Goal: Task Accomplishment & Management: Manage account settings

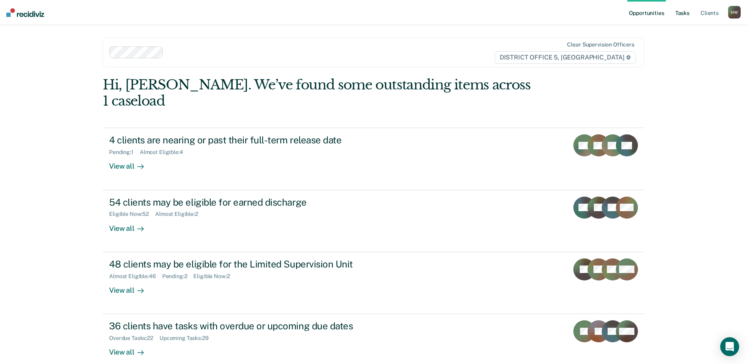
click at [685, 14] on link "Tasks" at bounding box center [681, 12] width 17 height 25
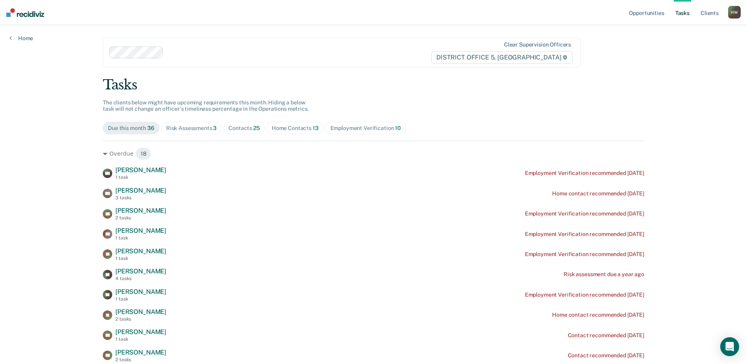
click at [242, 131] on div "Contacts 25" at bounding box center [243, 128] width 31 height 7
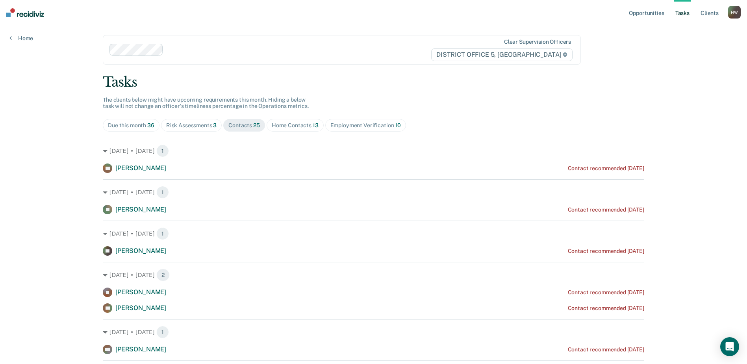
scroll to position [1, 0]
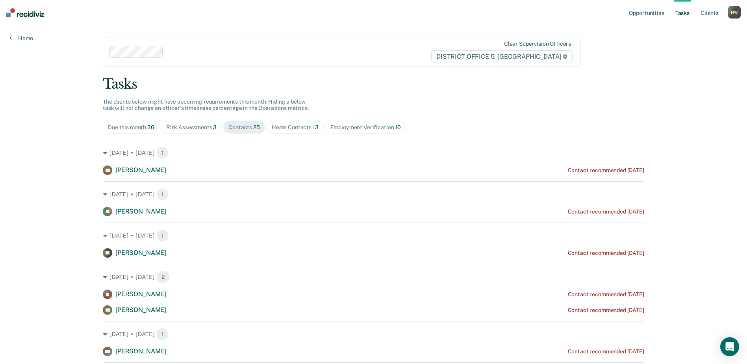
click at [292, 129] on div "Home Contacts 13" at bounding box center [295, 127] width 47 height 7
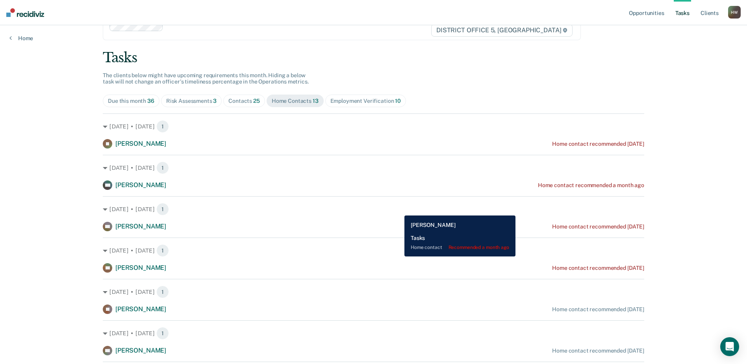
scroll to position [40, 0]
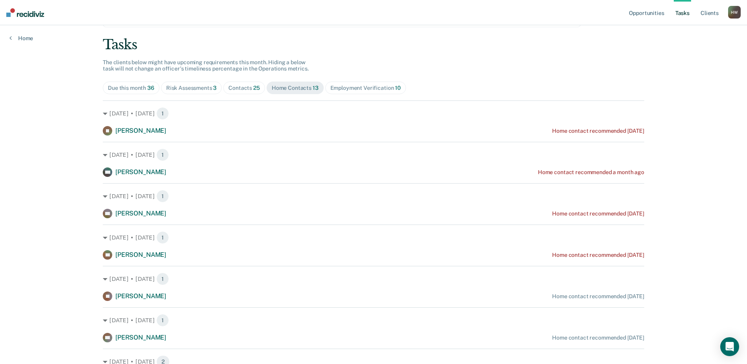
click at [376, 90] on div "Employment Verification 10" at bounding box center [365, 88] width 70 height 7
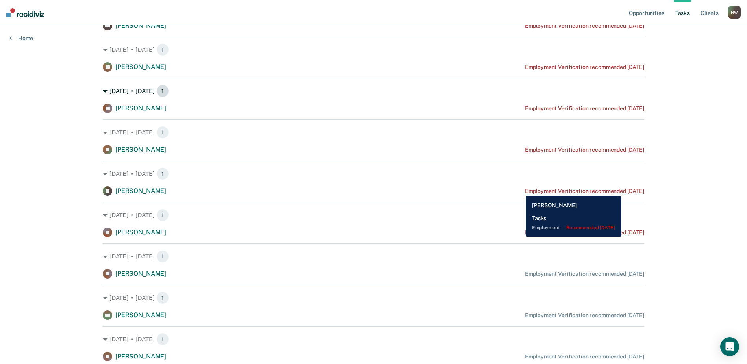
scroll to position [158, 0]
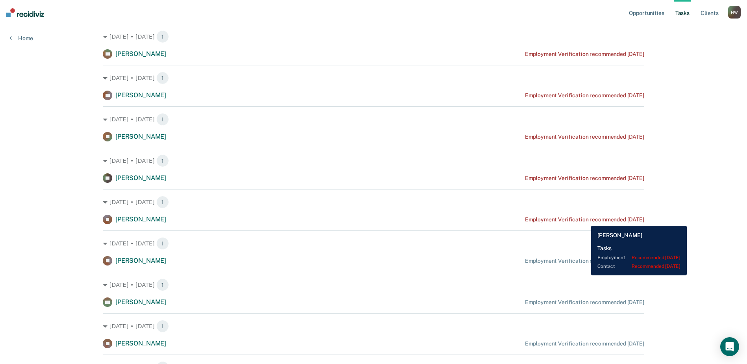
click at [585, 220] on div "Employment Verification recommended [DATE]" at bounding box center [584, 219] width 119 height 7
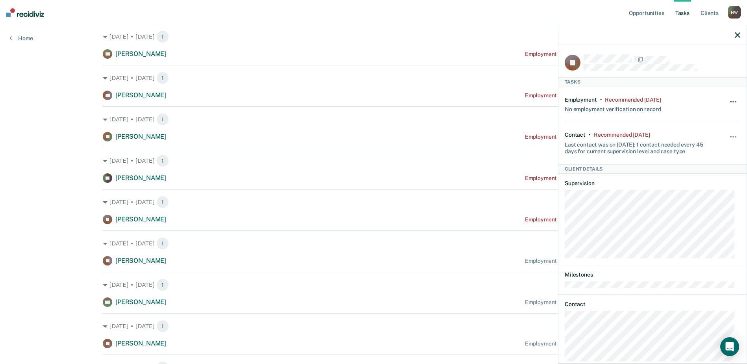
click at [732, 101] on span "button" at bounding box center [733, 102] width 2 height 2
click at [704, 162] on button "90 days" at bounding box center [711, 164] width 57 height 13
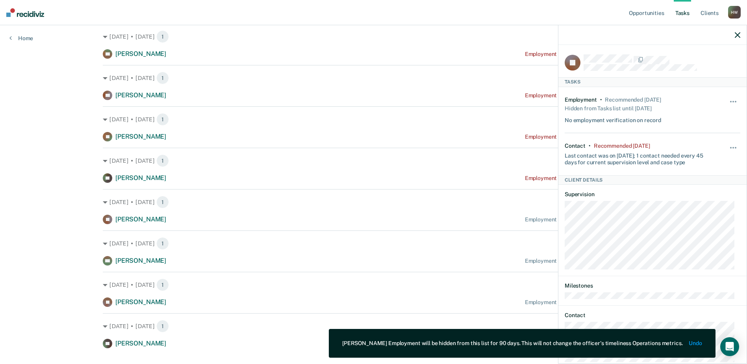
click at [740, 35] on icon "button" at bounding box center [737, 35] width 6 height 6
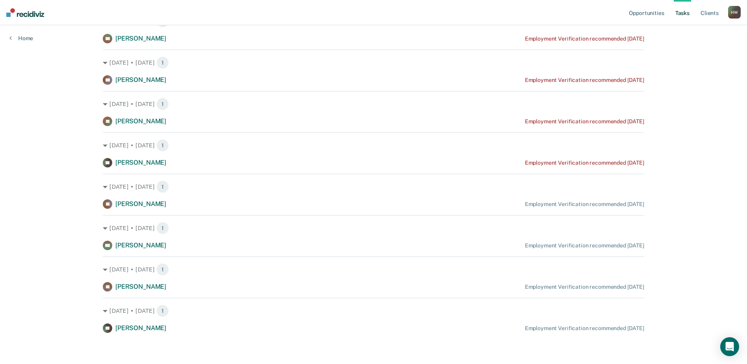
scroll to position [174, 0]
